Goal: Find specific page/section: Find specific page/section

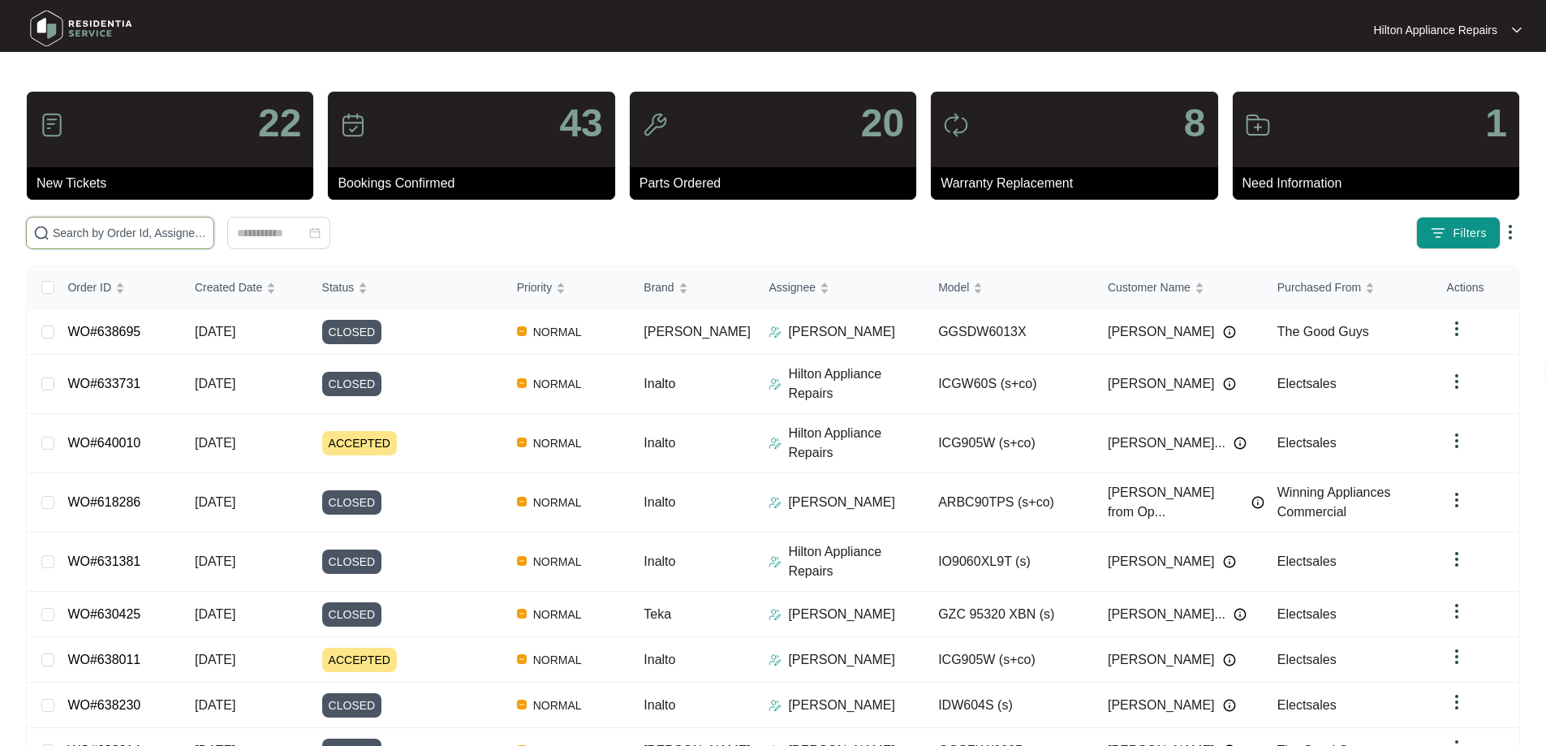
click at [207, 236] on input "text" at bounding box center [130, 233] width 154 height 18
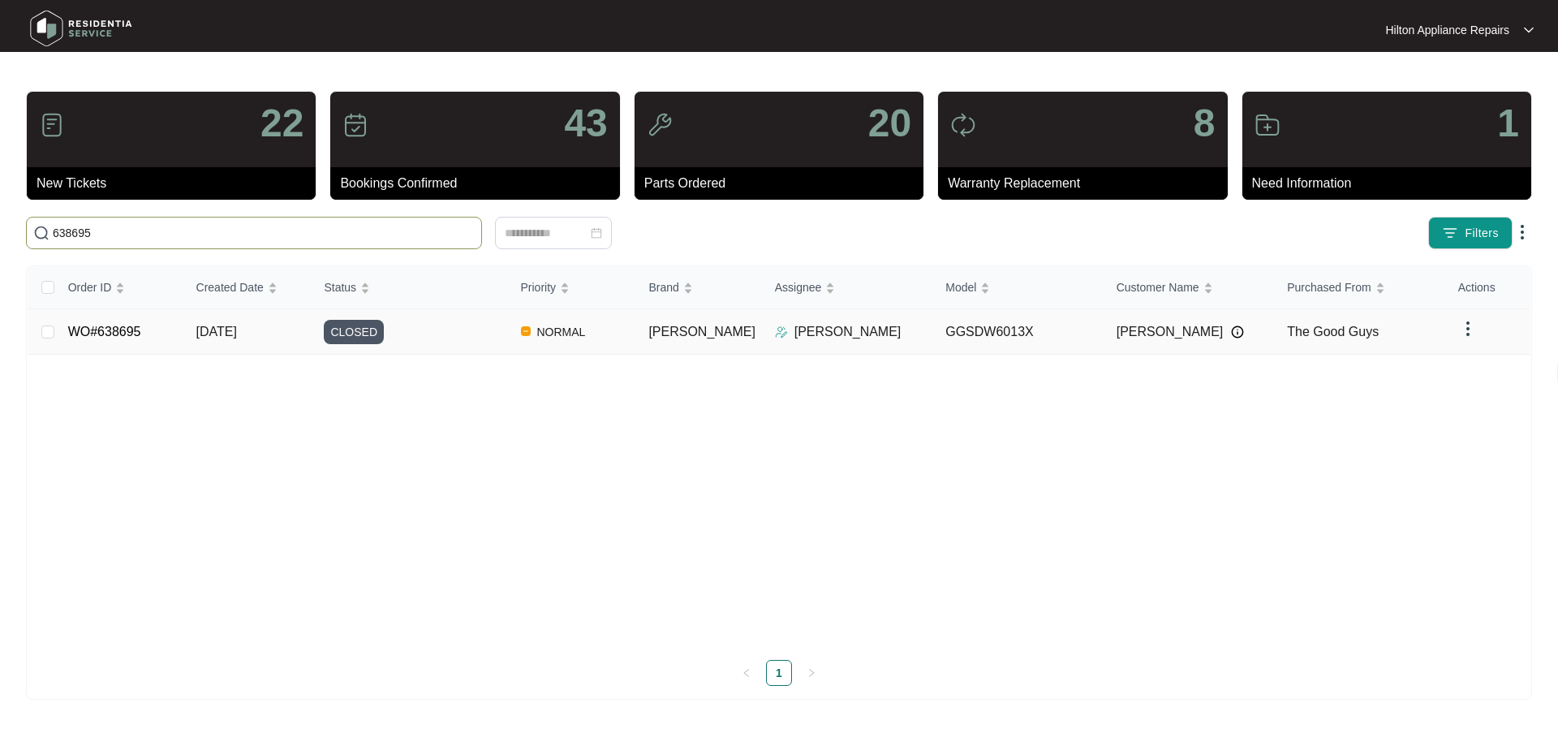
type input "638695"
click at [493, 332] on div "CLOSED" at bounding box center [415, 332] width 183 height 24
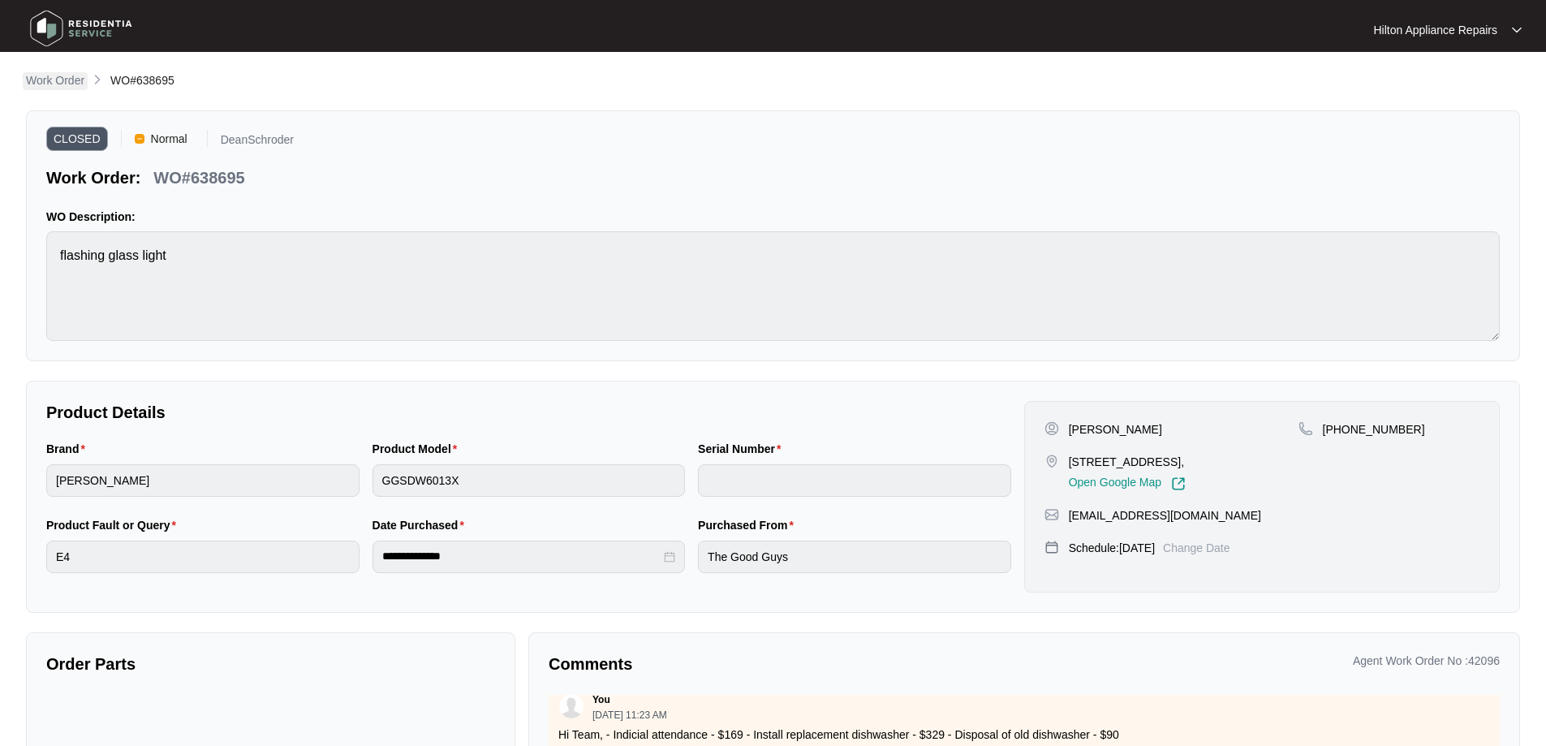
click at [51, 78] on p "Work Order" at bounding box center [55, 80] width 58 height 16
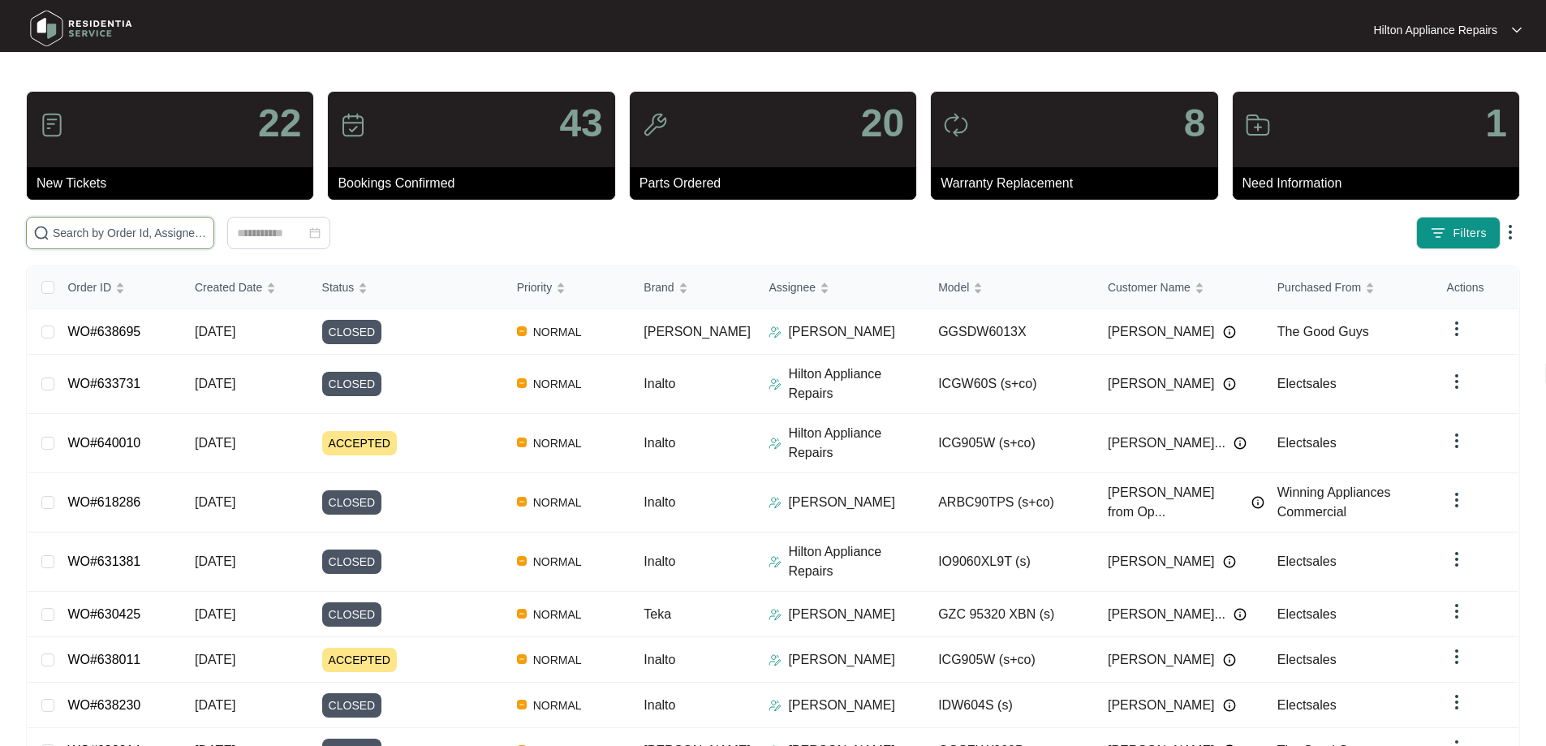
click at [154, 228] on input "text" at bounding box center [130, 233] width 154 height 18
click at [147, 239] on input "text" at bounding box center [130, 233] width 154 height 18
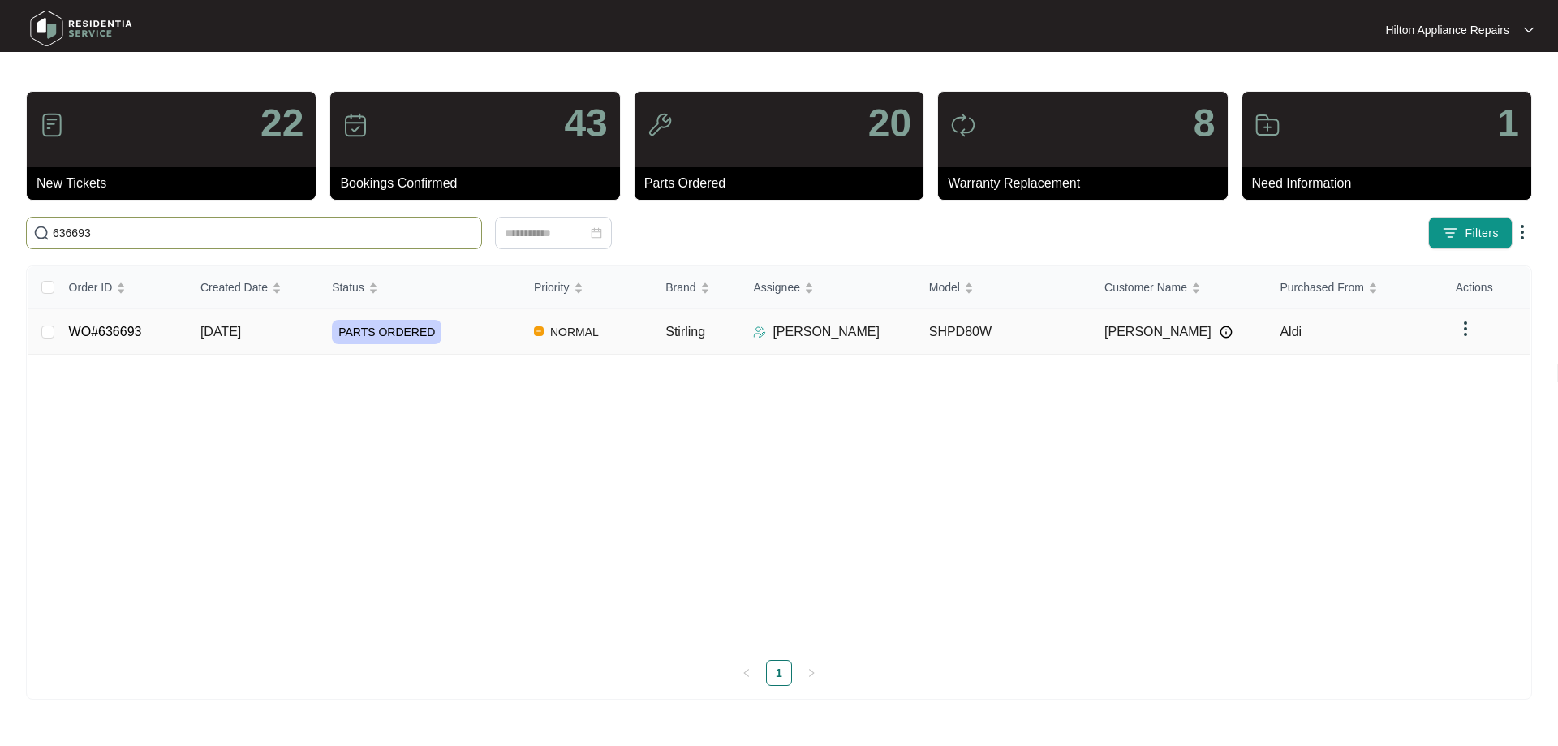
type input "636693"
click at [469, 335] on div "PARTS ORDERED" at bounding box center [426, 332] width 189 height 24
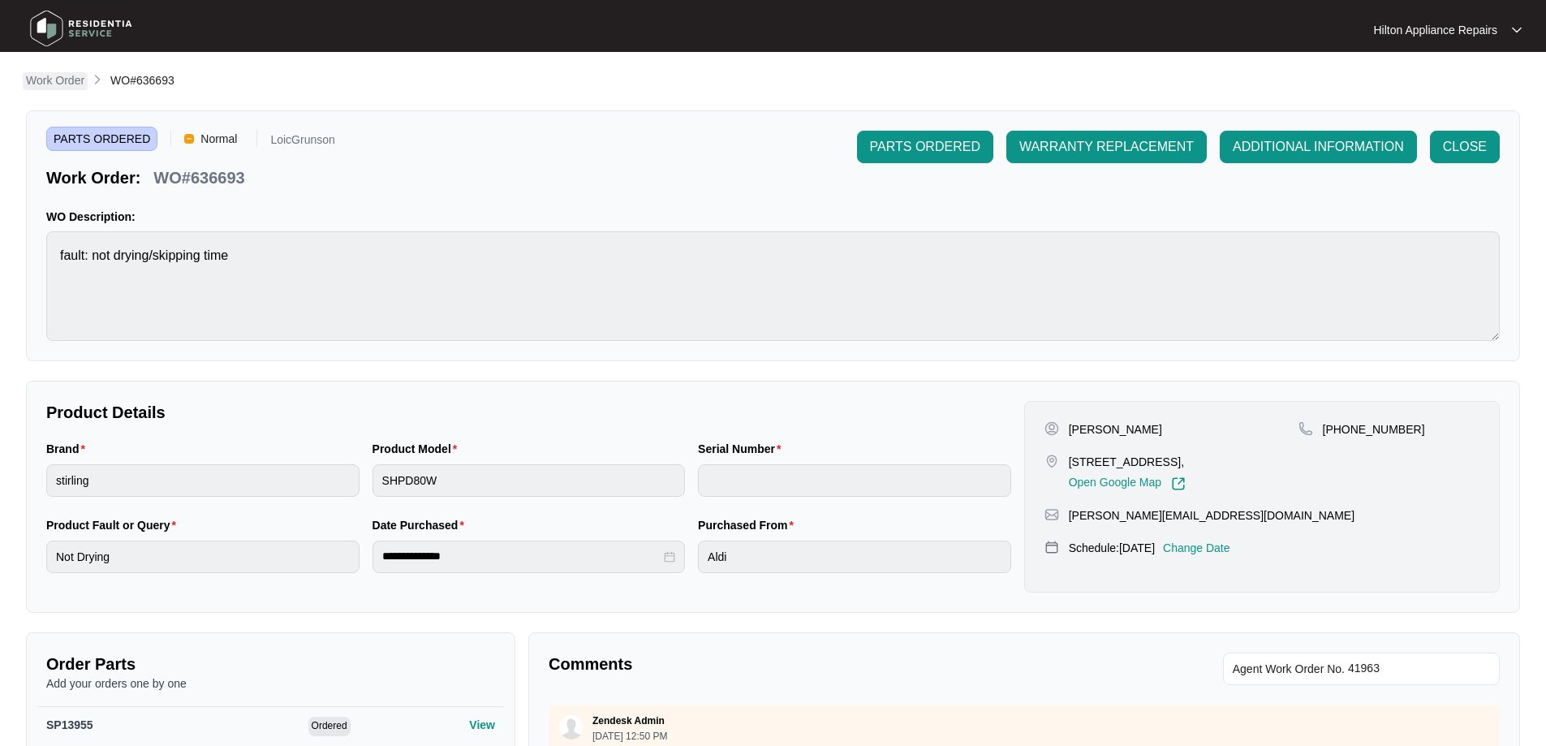
click at [71, 77] on p "Work Order" at bounding box center [55, 80] width 58 height 16
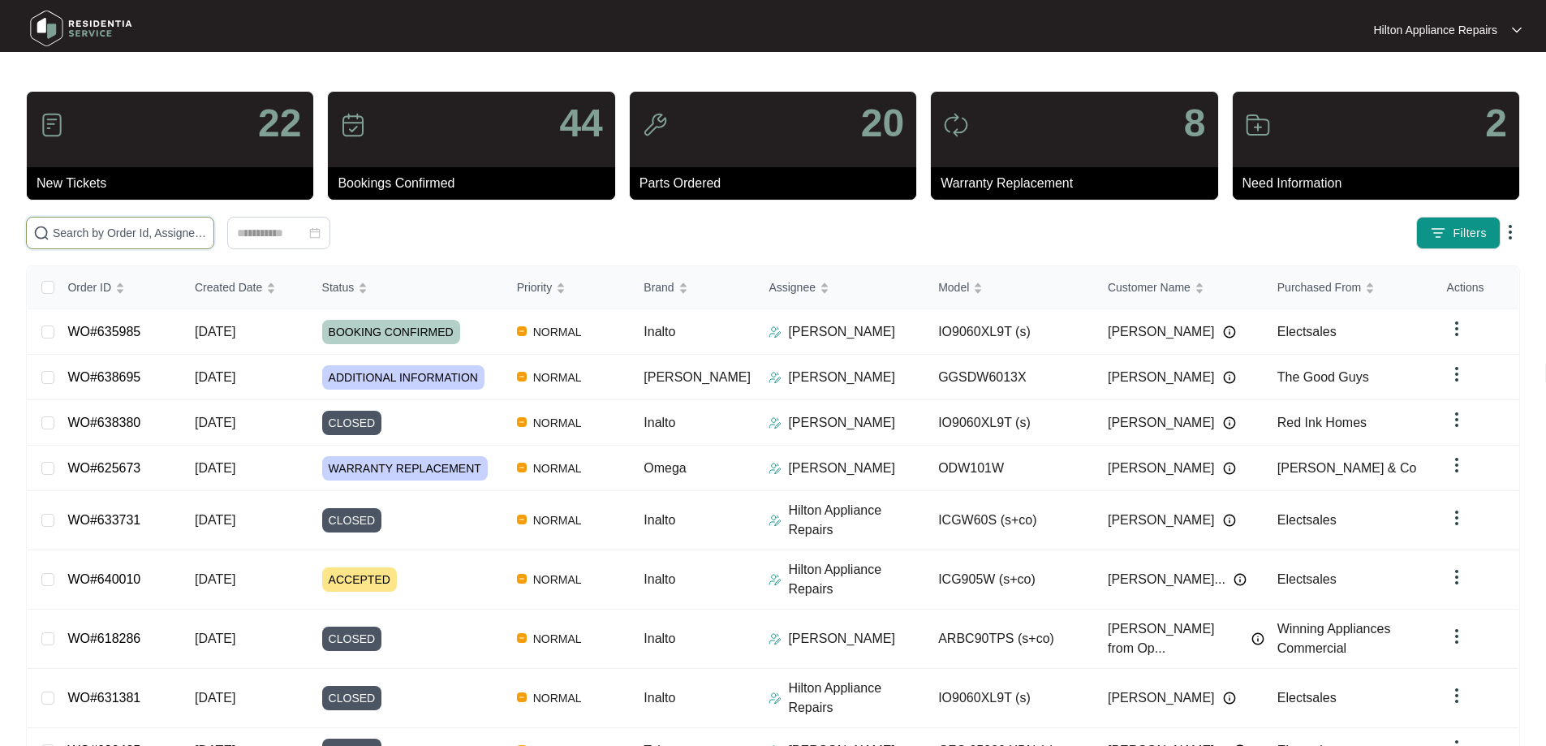
click at [202, 230] on input "text" at bounding box center [130, 233] width 154 height 18
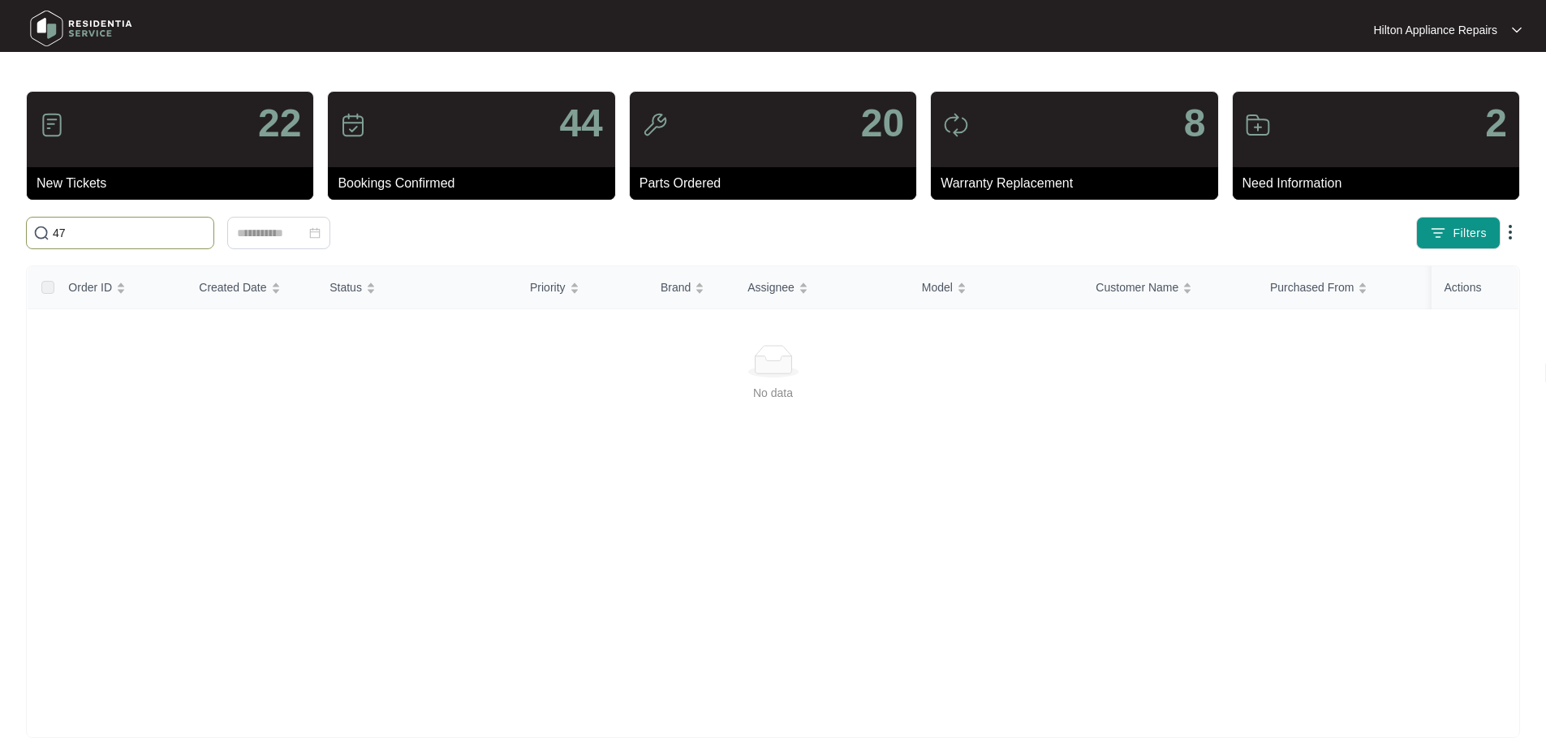
type input "4"
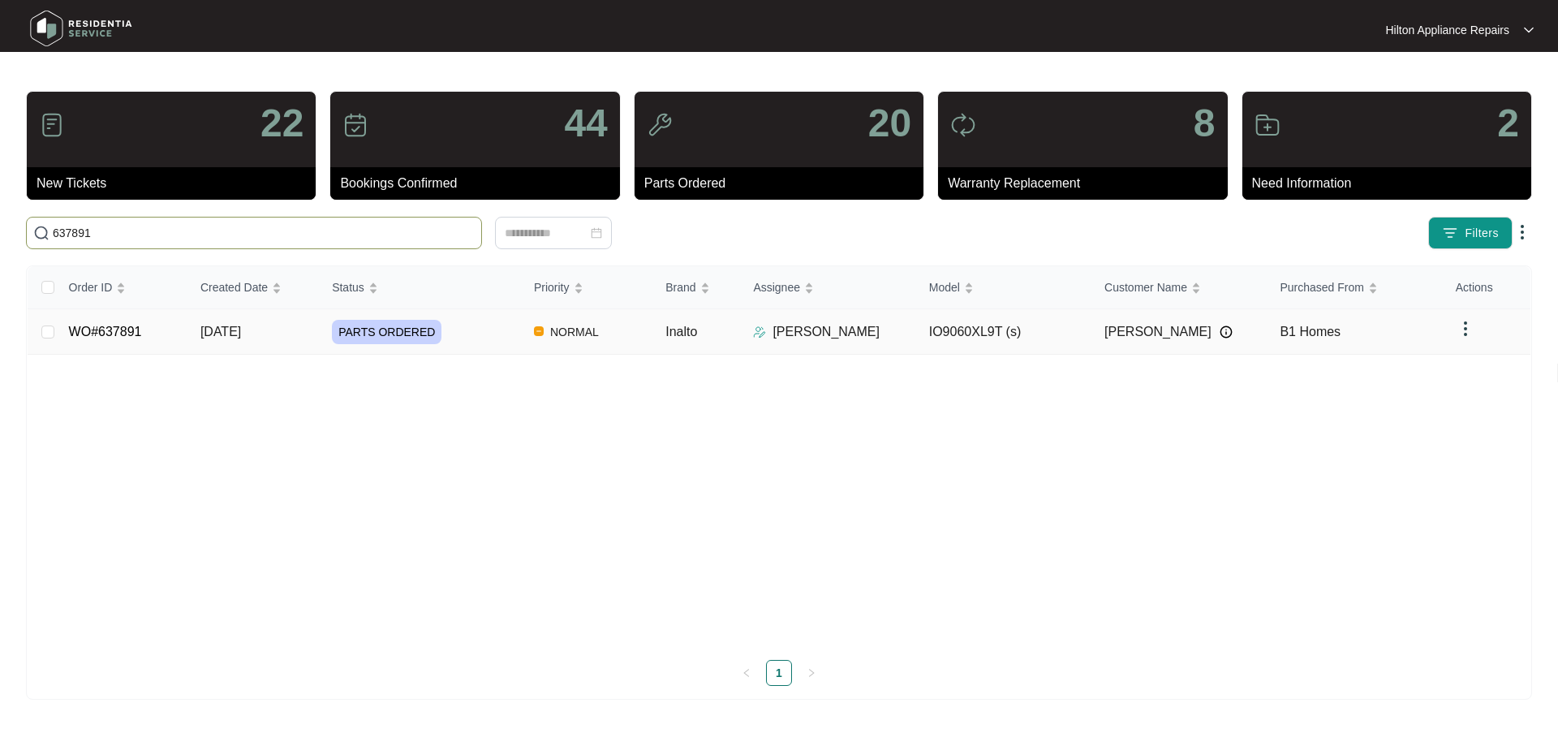
type input "637891"
click at [646, 337] on td "NORMAL" at bounding box center [586, 331] width 131 height 45
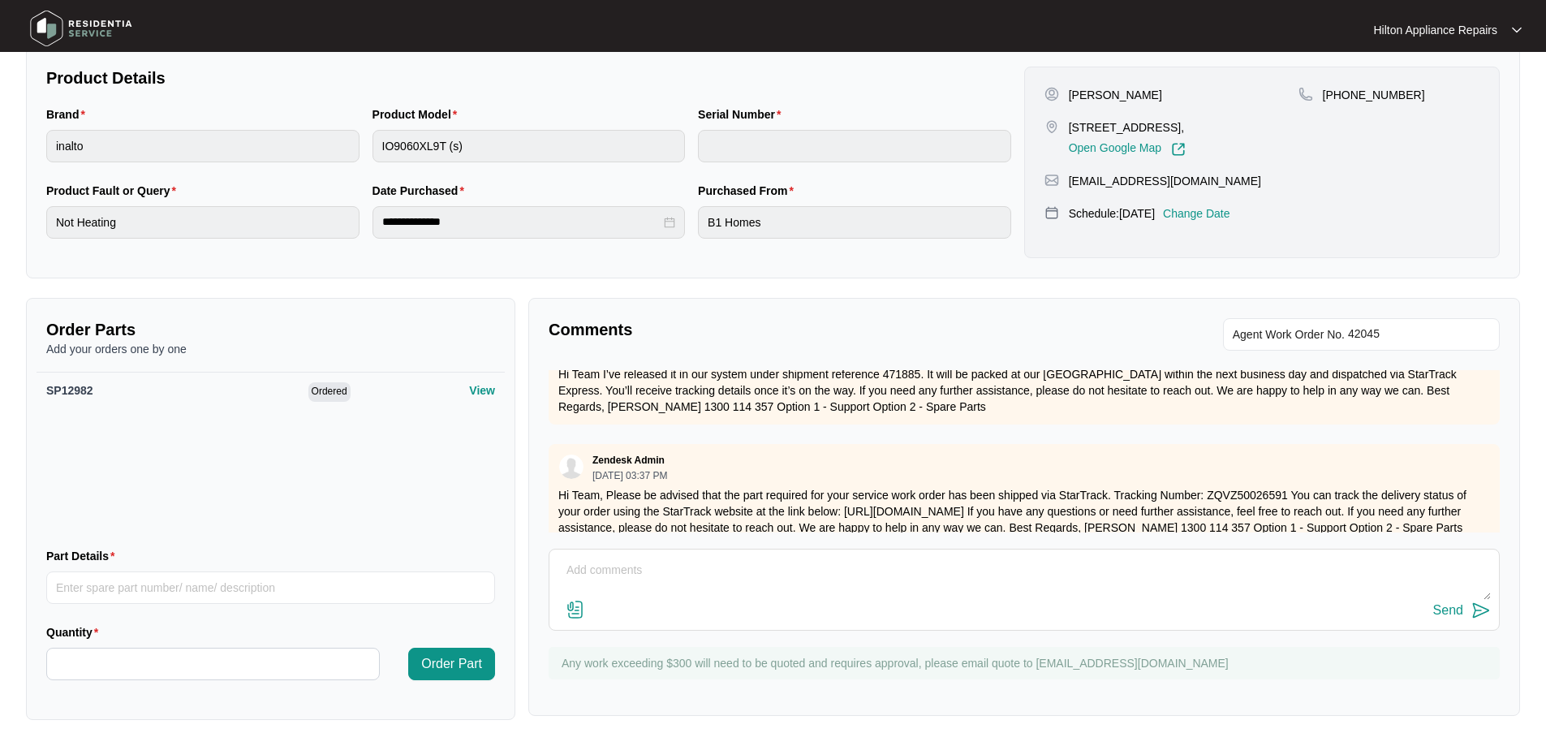
scroll to position [406, 0]
